Goal: Use online tool/utility: Utilize a website feature to perform a specific function

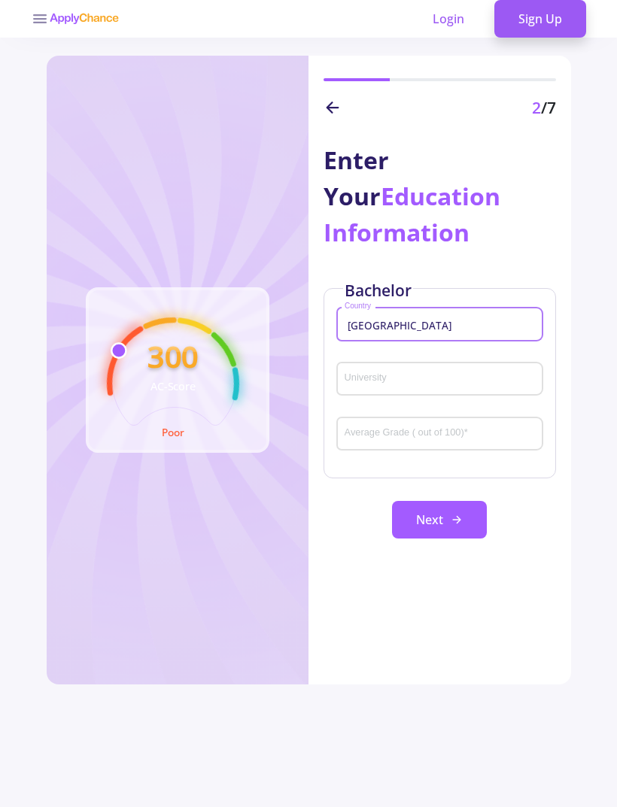
type input "[GEOGRAPHIC_DATA]"
click at [467, 435] on input "Average Grade ( out of 100) *" at bounding box center [442, 435] width 196 height 14
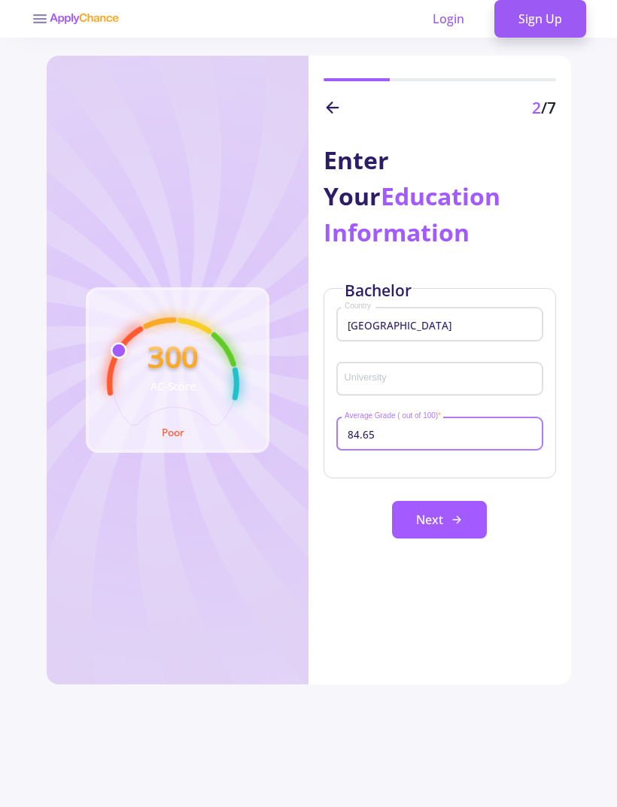
type input "84.65"
click at [419, 378] on input "University" at bounding box center [442, 380] width 196 height 14
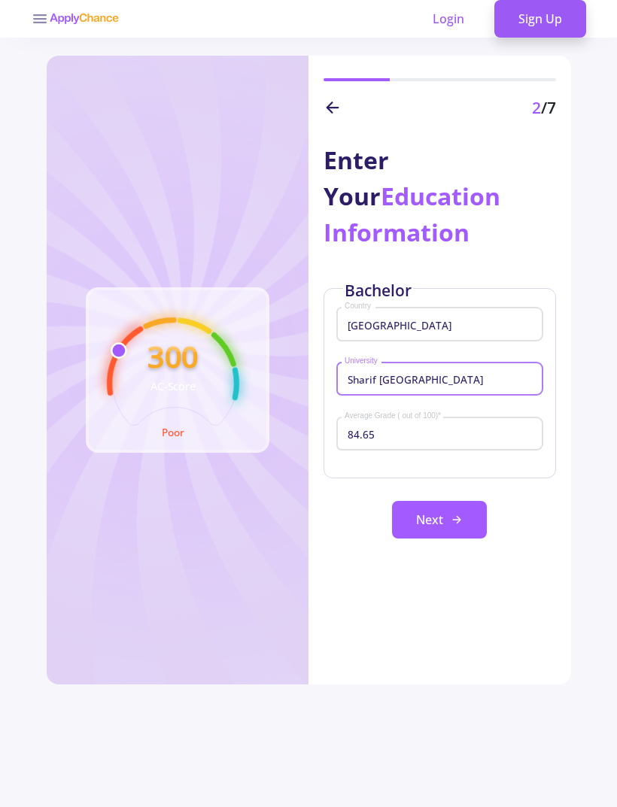
type input "Sharif [GEOGRAPHIC_DATA]"
click at [454, 519] on icon at bounding box center [457, 520] width 12 height 12
click at [443, 513] on button "Next" at bounding box center [439, 520] width 95 height 38
click at [455, 523] on icon at bounding box center [457, 520] width 12 height 12
click at [599, 748] on section "300 AC-Score Poor 2 /7 Enter Your Education Information Bachelor Iran Country S…" at bounding box center [308, 459] width 617 height 807
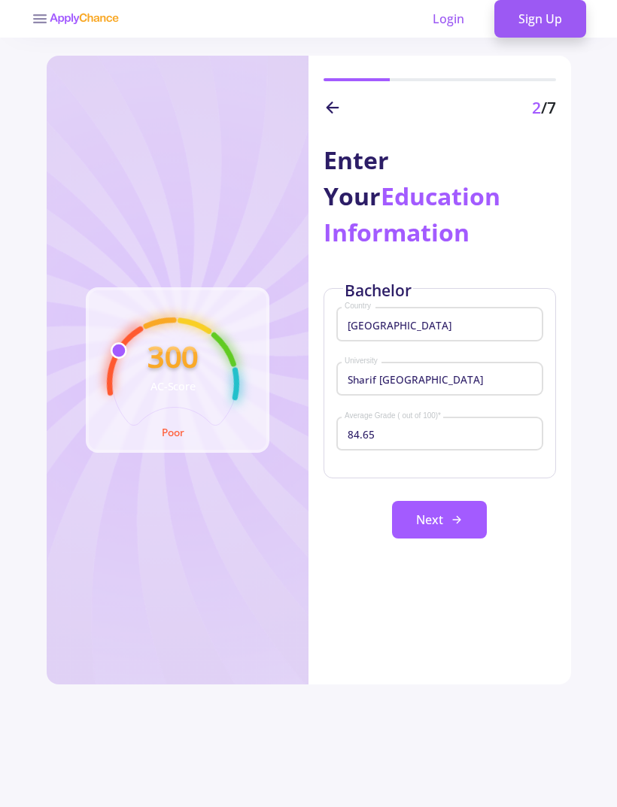
click at [610, 643] on section "300 AC-Score Poor 2 /7 Enter Your Education Information Bachelor Iran Country S…" at bounding box center [308, 459] width 617 height 807
click at [600, 730] on section "300 AC-Score Poor 2 /7 Enter Your Education Information Bachelor Iran Country S…" at bounding box center [308, 459] width 617 height 807
click at [487, 517] on button "Next" at bounding box center [439, 520] width 95 height 38
click at [452, 13] on link "Login" at bounding box center [448, 19] width 80 height 38
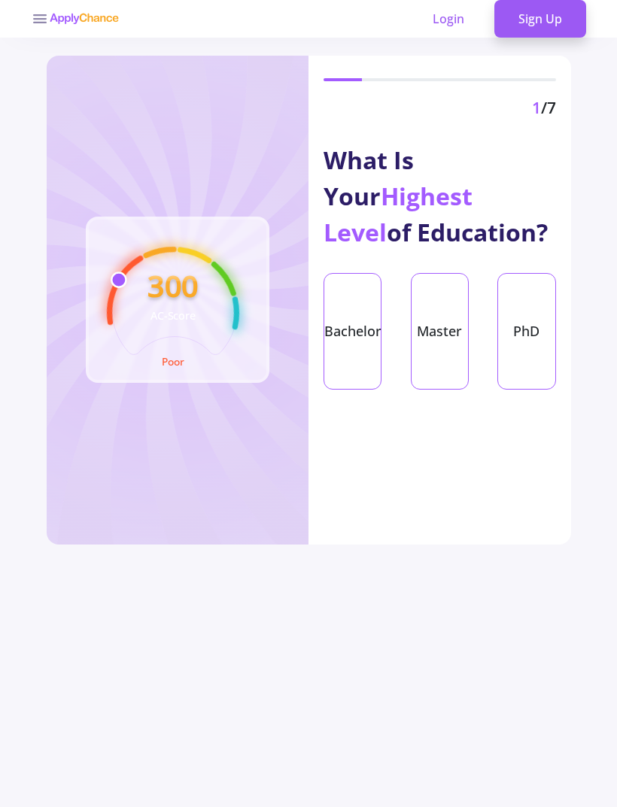
click at [364, 354] on div "Bachelor" at bounding box center [352, 331] width 58 height 117
